Goal: Transaction & Acquisition: Purchase product/service

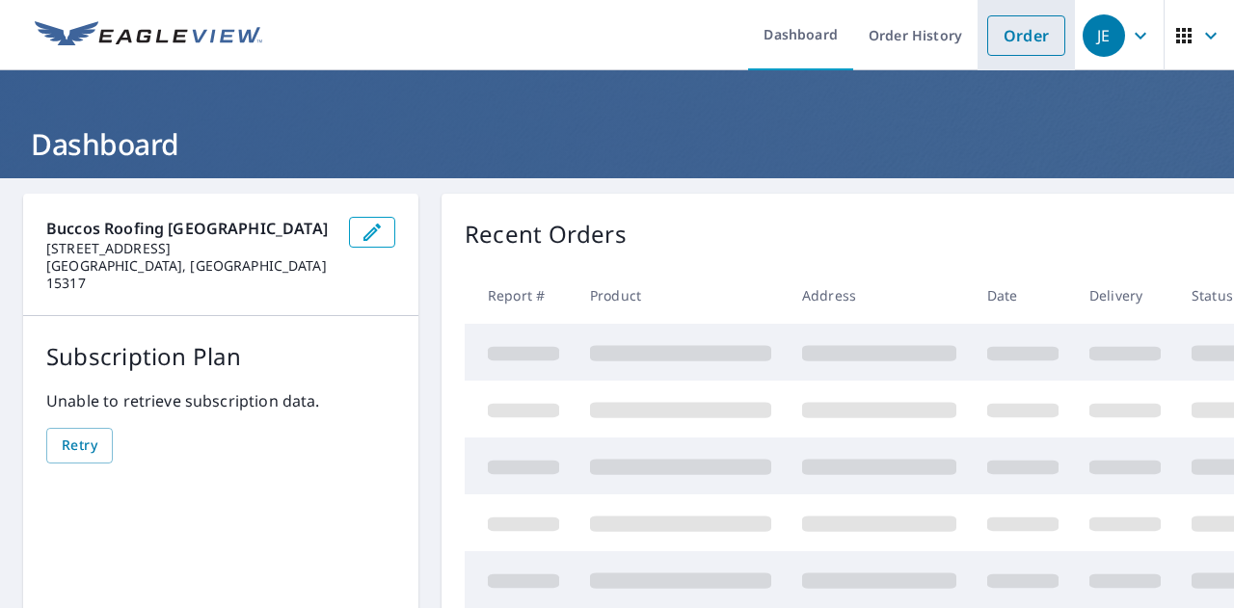
click at [1022, 26] on link "Order" at bounding box center [1026, 35] width 78 height 40
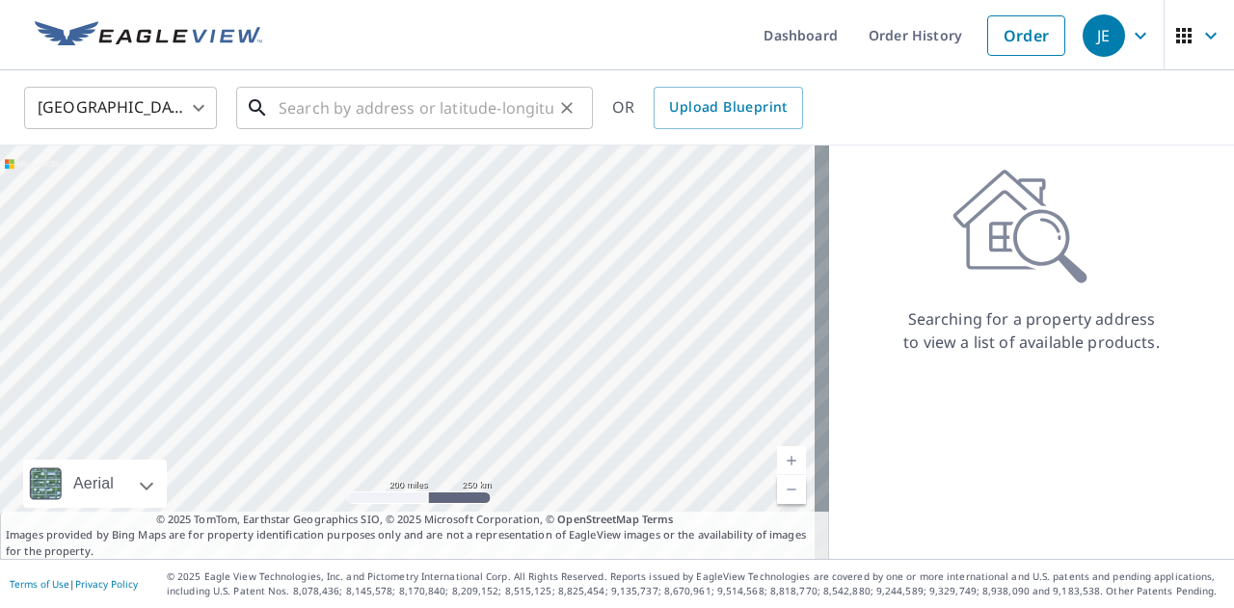
click at [387, 121] on input "text" at bounding box center [416, 108] width 275 height 54
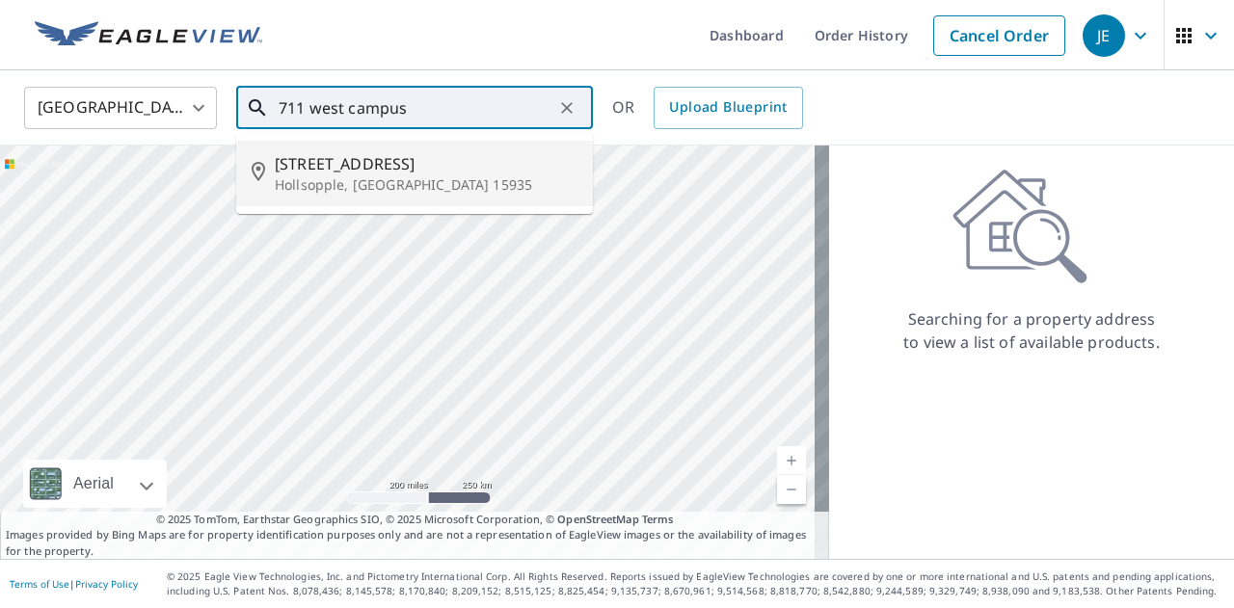
click at [393, 184] on p "Hollsopple, [GEOGRAPHIC_DATA] 15935" at bounding box center [426, 184] width 303 height 19
type input "[STREET_ADDRESS]"
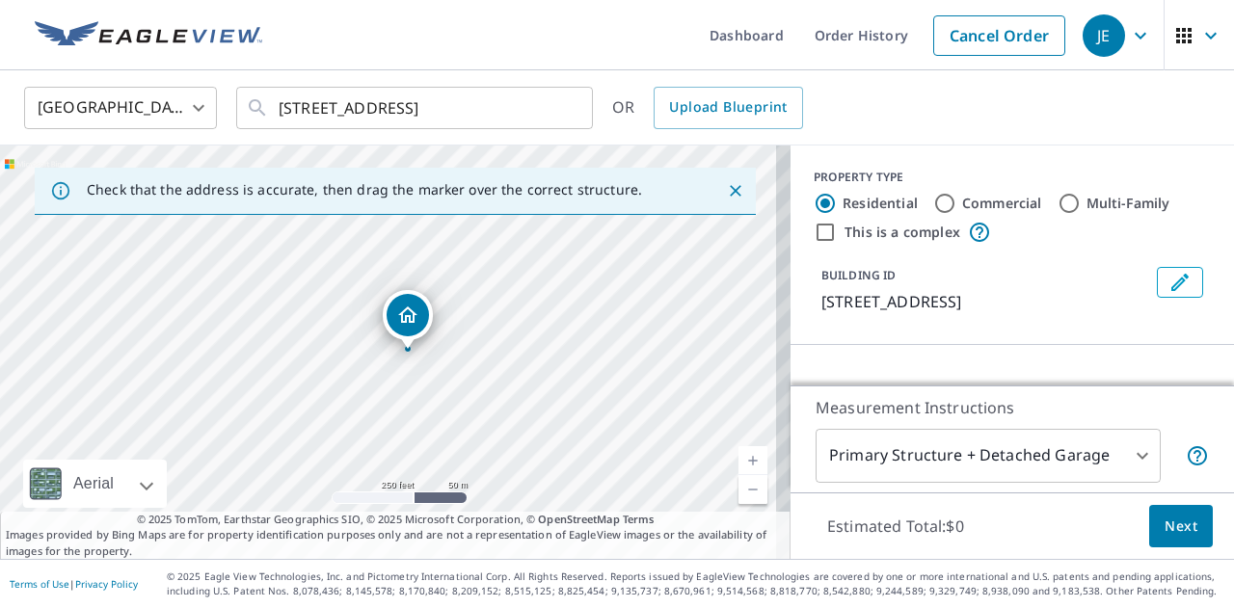
click at [1082, 459] on body "JE JE Dashboard Order History Cancel Order JE [GEOGRAPHIC_DATA] US ​ [STREET_AD…" at bounding box center [617, 304] width 1234 height 608
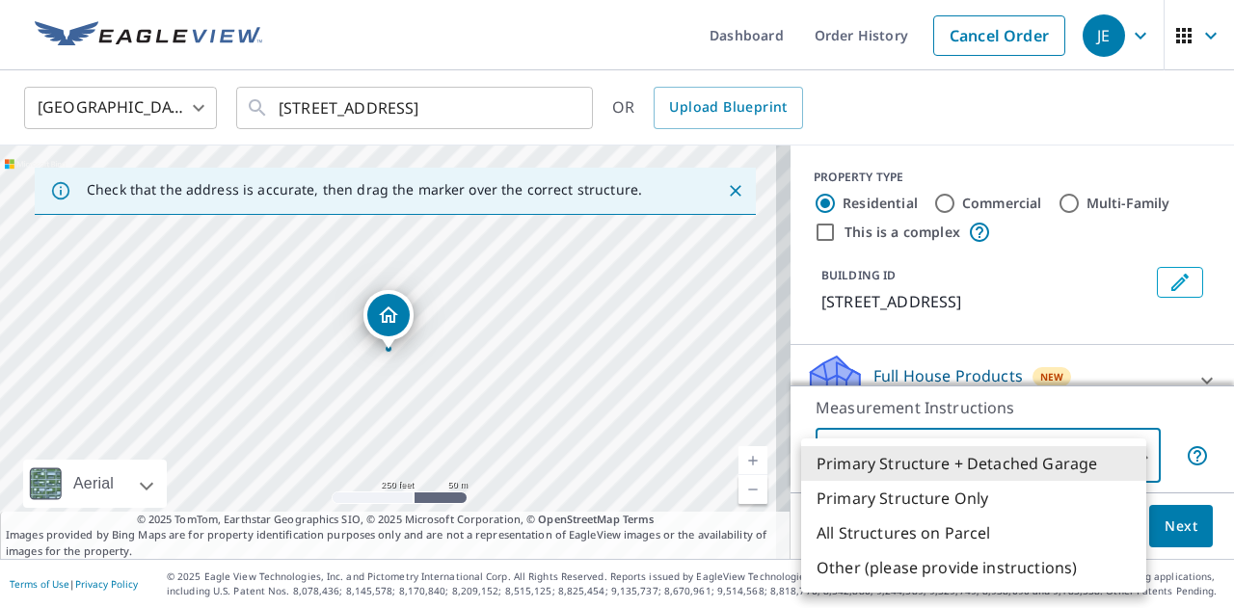
click at [1032, 510] on li "Primary Structure Only" at bounding box center [973, 498] width 345 height 35
type input "2"
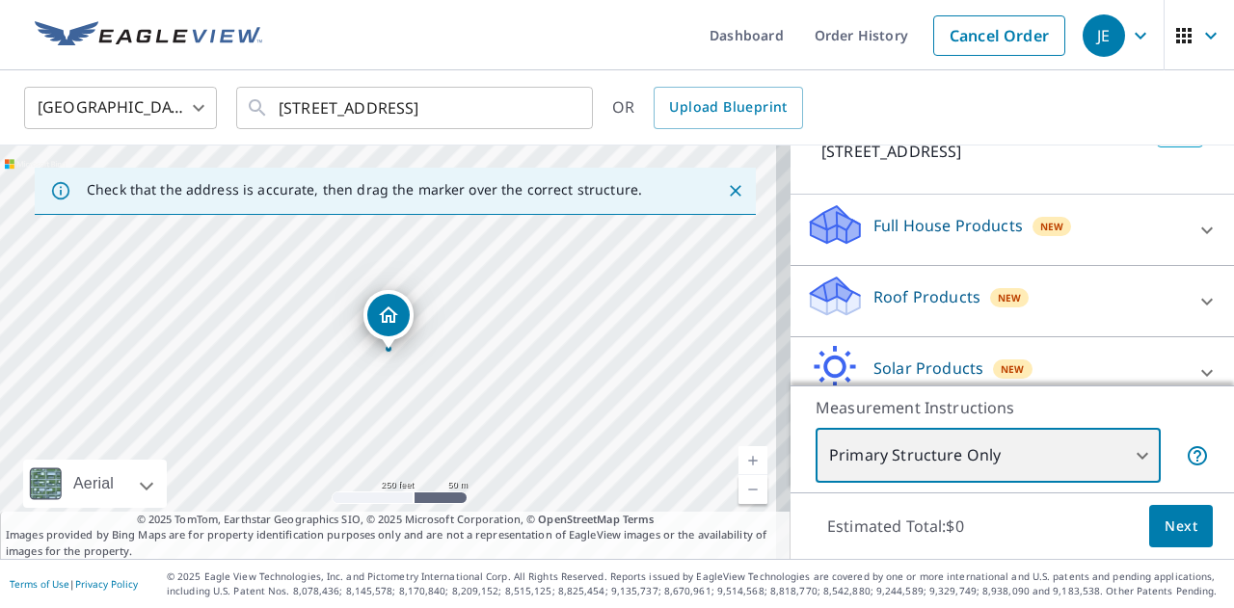
scroll to position [155, 0]
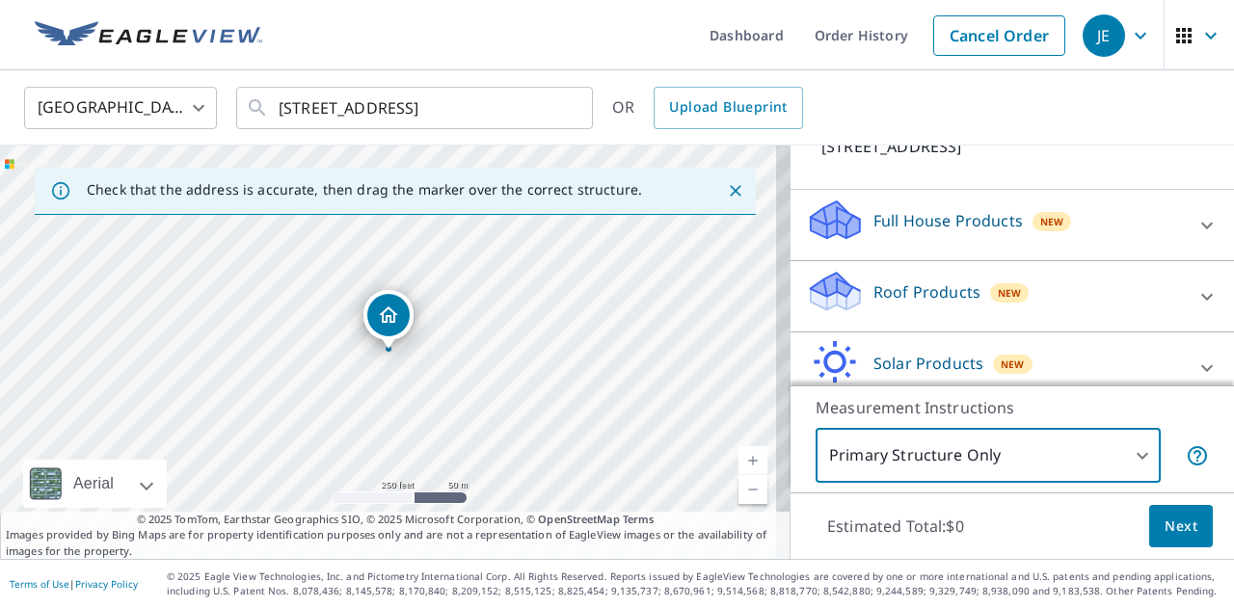
click at [1089, 262] on div "Roof Products New Premium $21.75 - $69.5 QuickSquares™ $18 Gutter $13.75 Bid Pe…" at bounding box center [1013, 296] width 444 height 71
click at [1089, 287] on div "Roof Products New" at bounding box center [995, 296] width 378 height 55
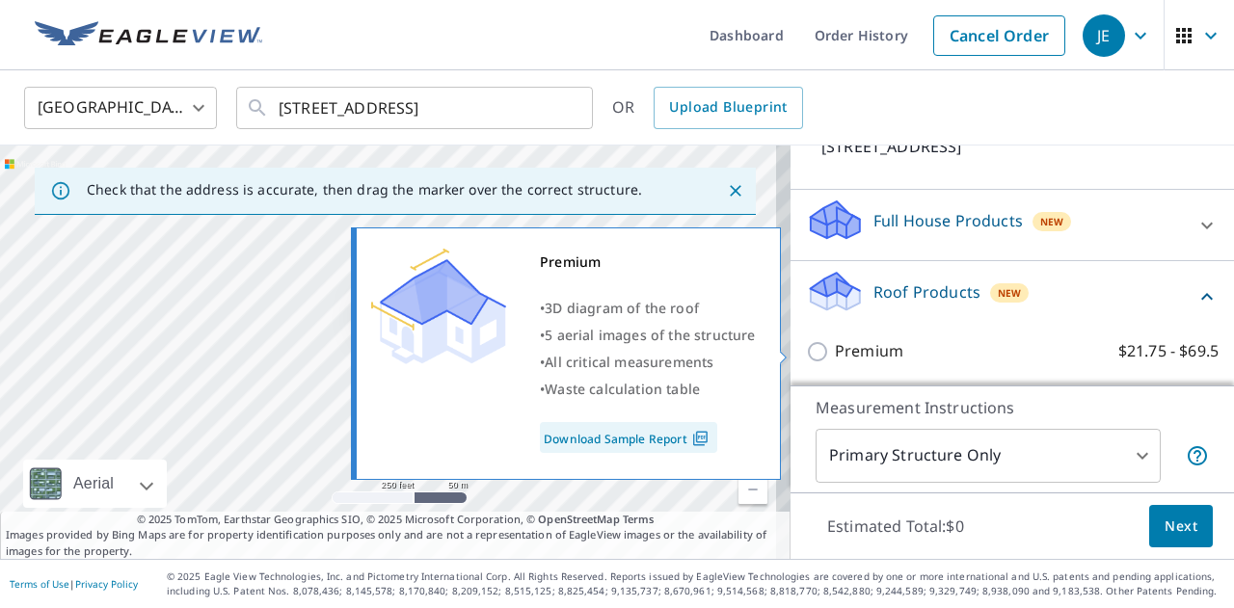
click at [926, 354] on label "Premium $21.75 - $69.5" at bounding box center [1027, 351] width 384 height 24
click at [835, 354] on input "Premium $21.75 - $69.5" at bounding box center [820, 351] width 29 height 23
checkbox input "true"
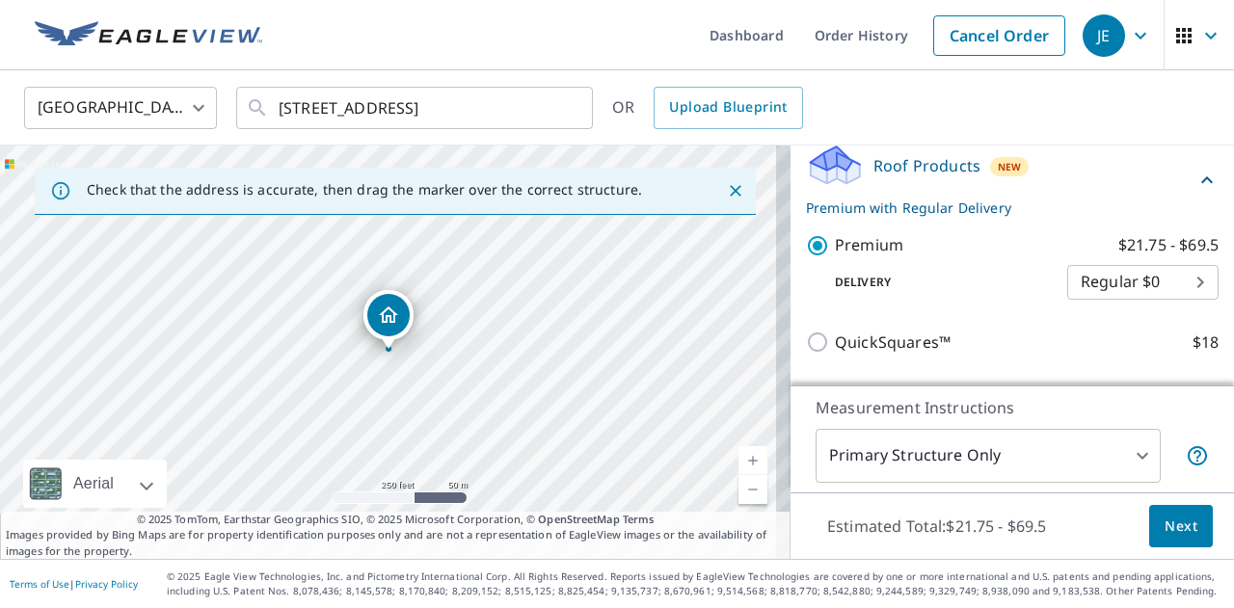
scroll to position [288, 0]
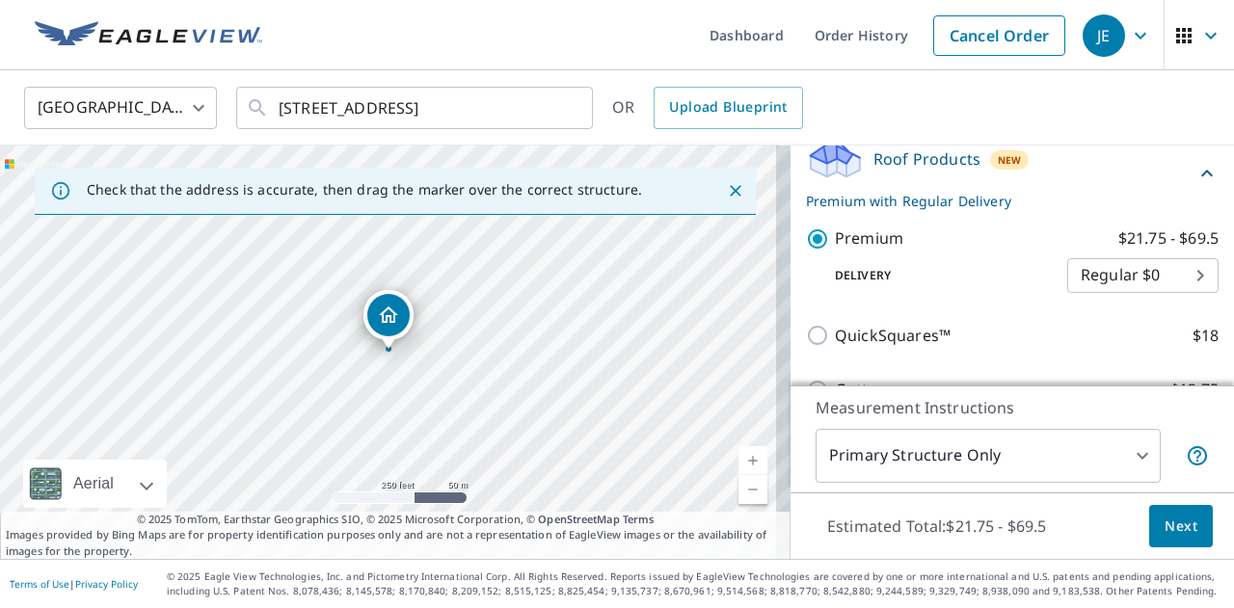
click at [1184, 517] on button "Next" at bounding box center [1181, 526] width 64 height 43
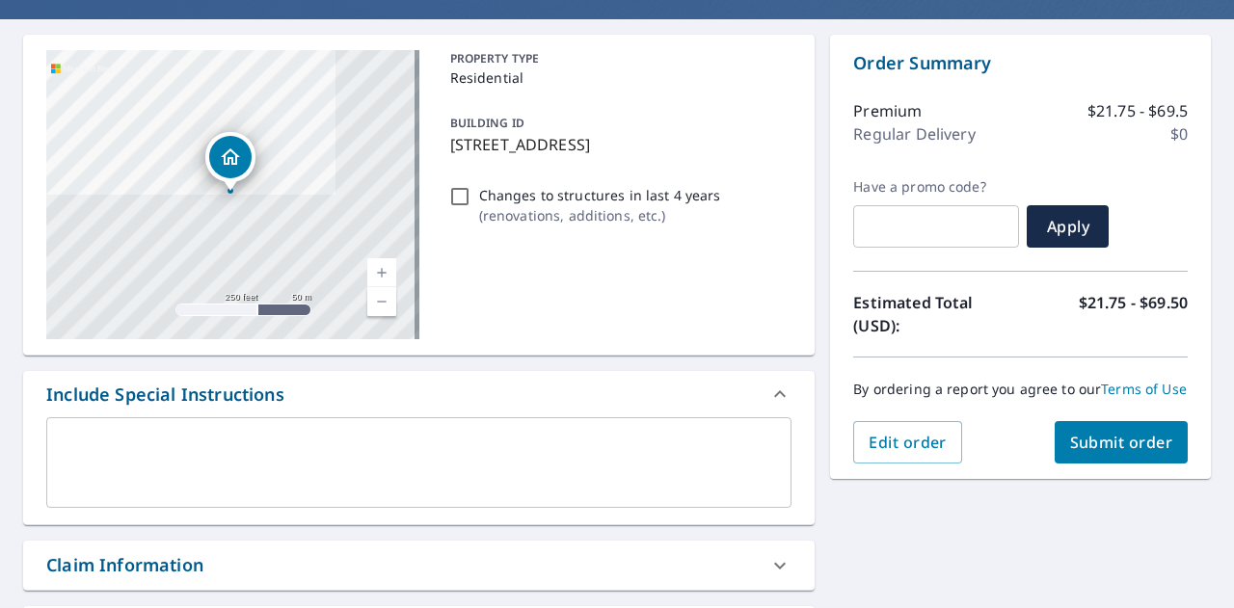
scroll to position [168, 0]
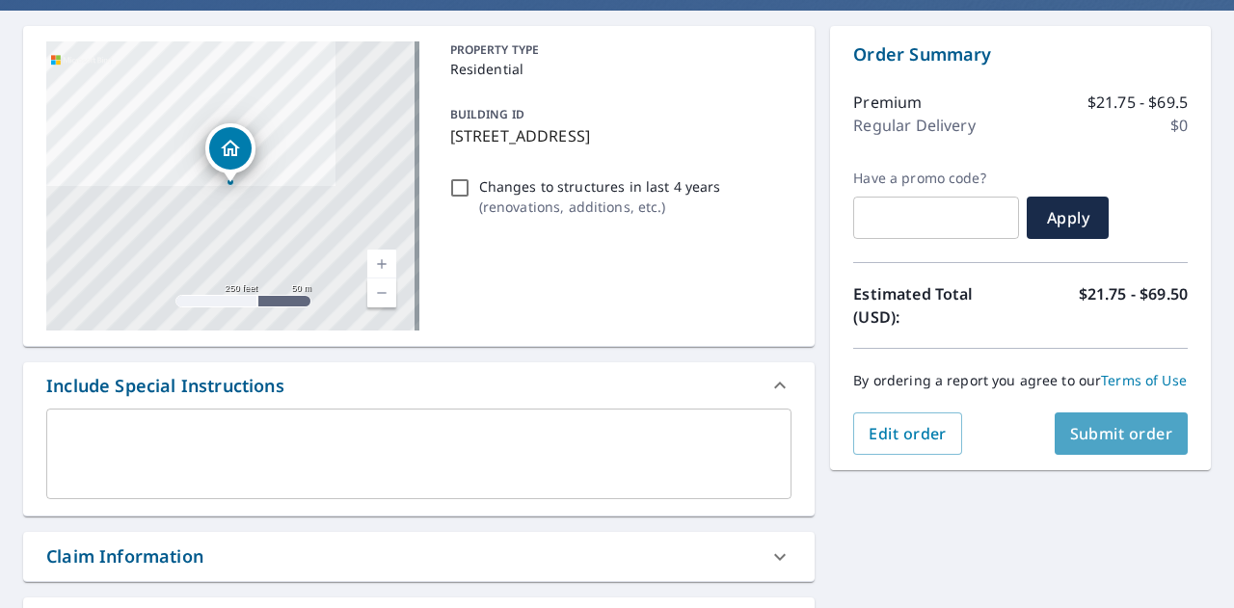
click at [1102, 444] on span "Submit order" at bounding box center [1121, 433] width 103 height 21
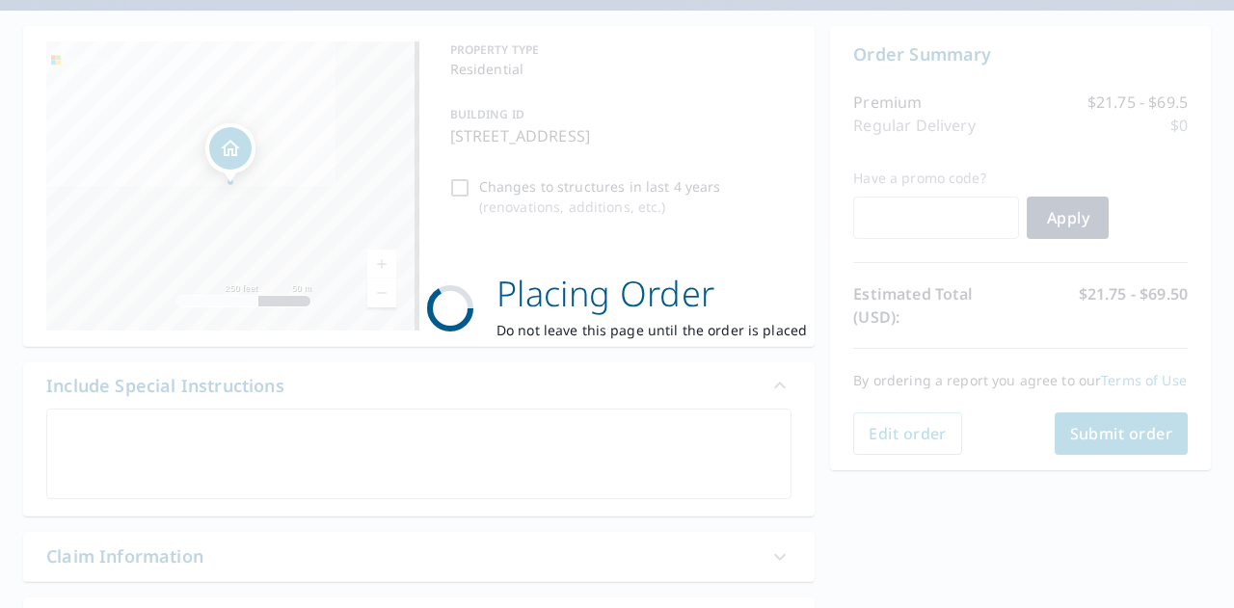
scroll to position [0, 0]
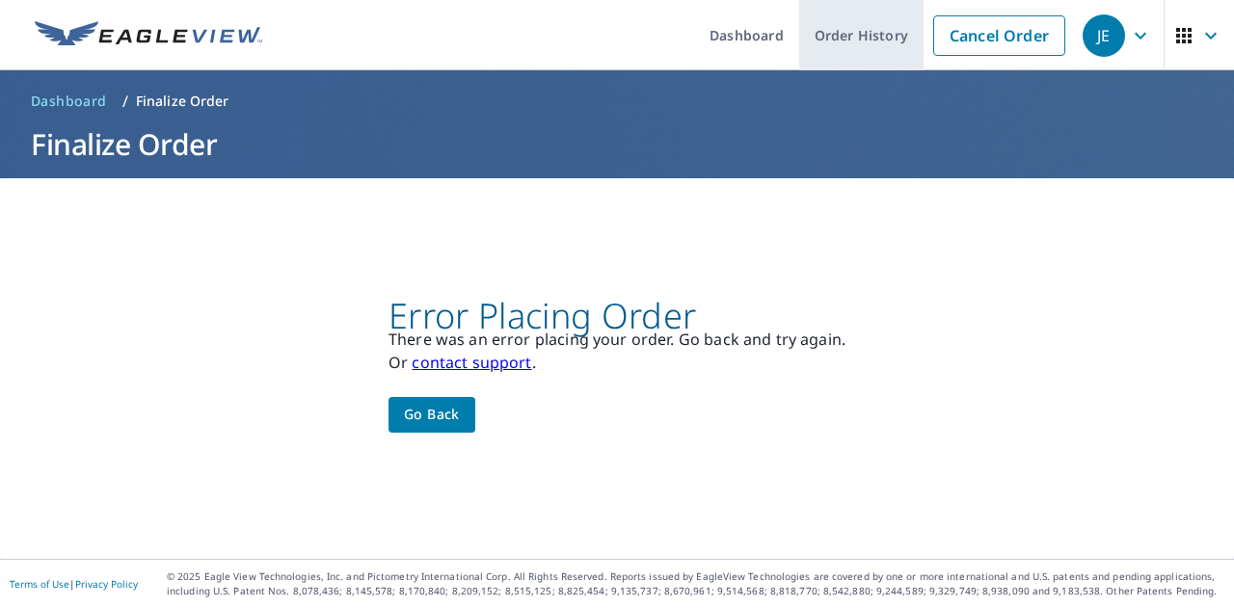
click at [869, 24] on link "Order History" at bounding box center [861, 35] width 124 height 70
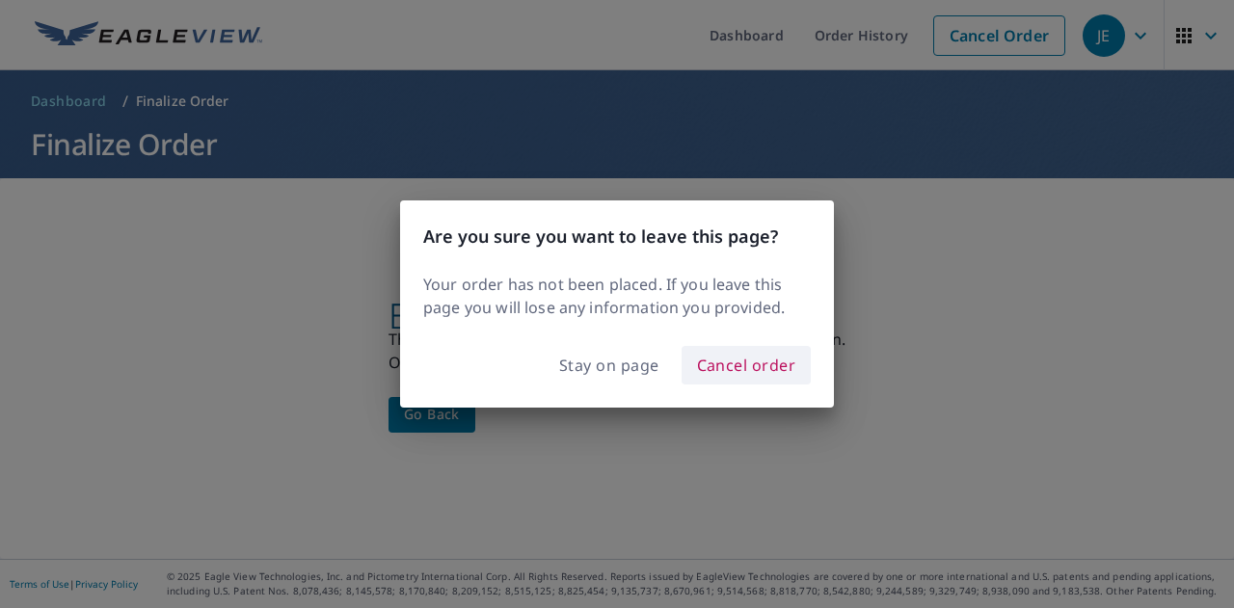
click at [743, 362] on span "Cancel order" at bounding box center [746, 365] width 99 height 27
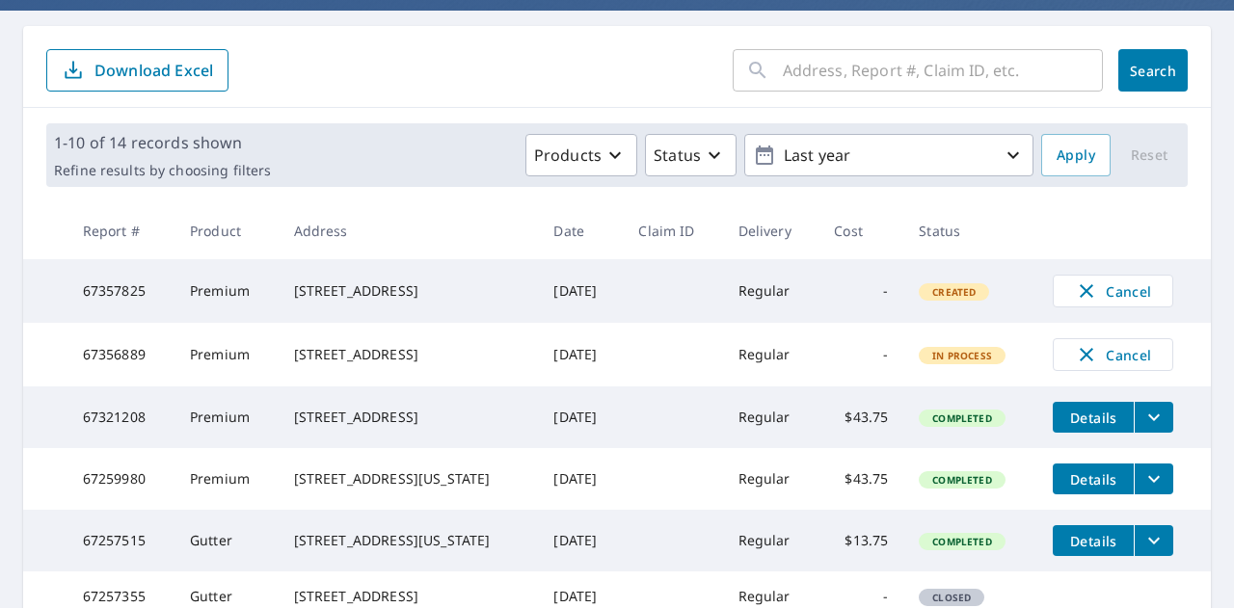
scroll to position [166, 0]
